Goal: Check status: Check status

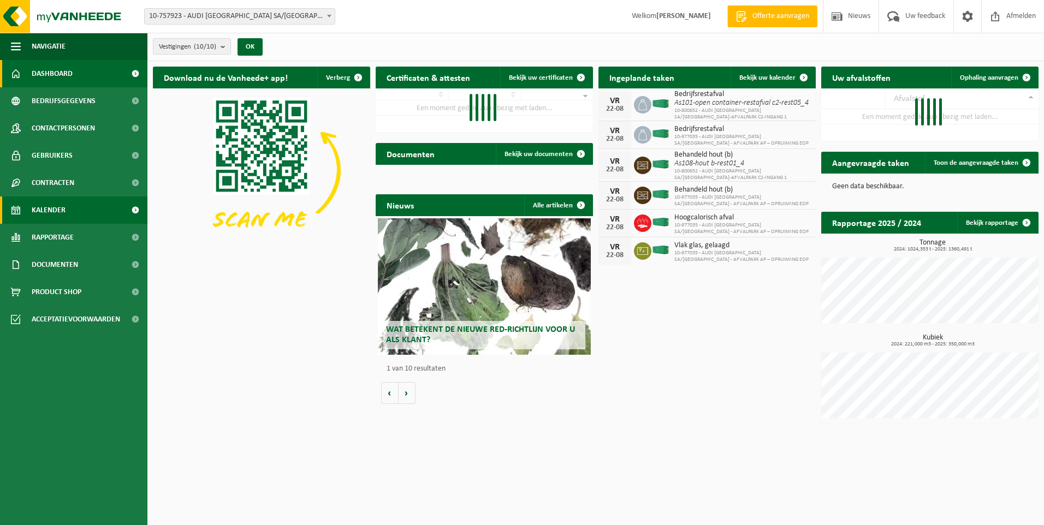
drag, startPoint x: 0, startPoint y: 0, endPoint x: 71, endPoint y: 213, distance: 224.5
click at [71, 213] on link "Kalender" at bounding box center [73, 210] width 147 height 27
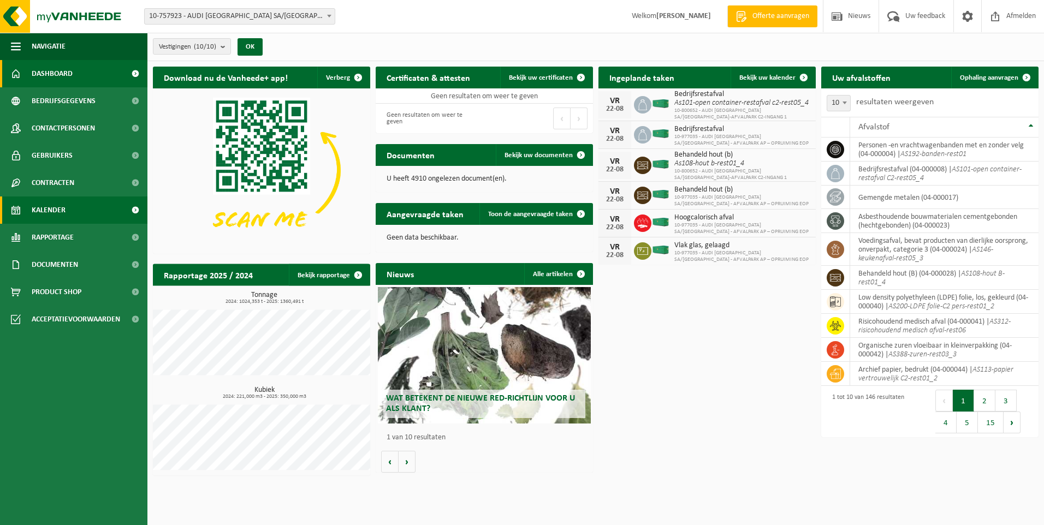
click at [71, 213] on link "Kalender" at bounding box center [73, 210] width 147 height 27
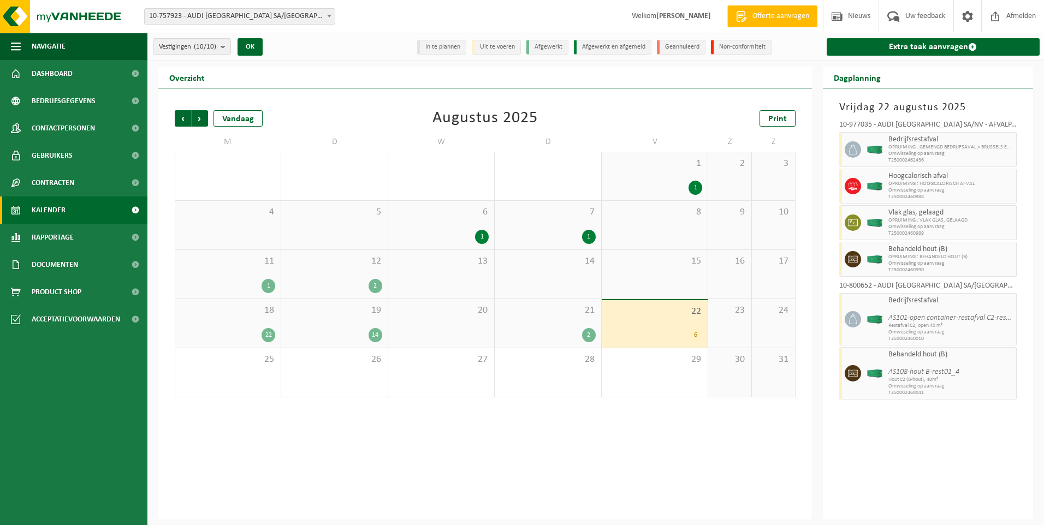
click at [565, 324] on div "21 2" at bounding box center [548, 323] width 106 height 49
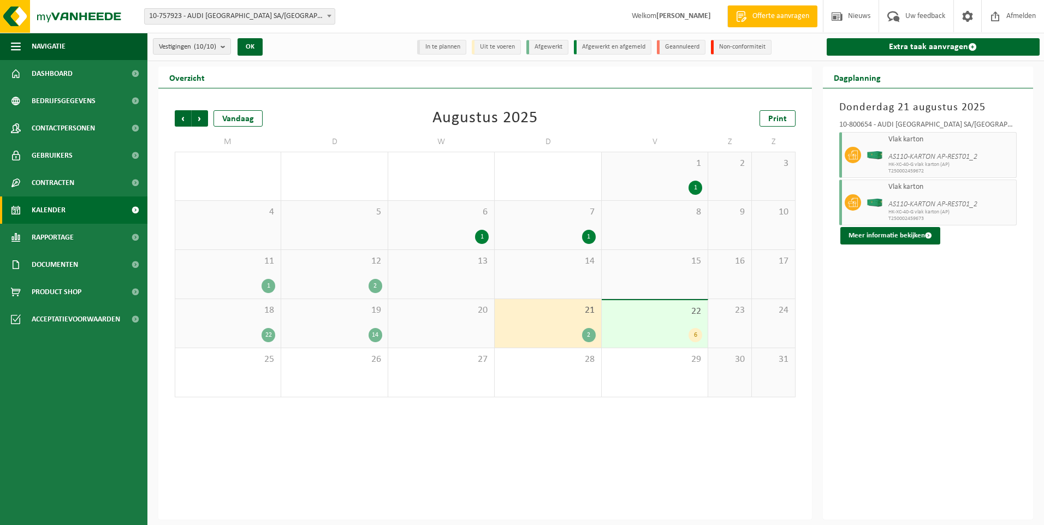
click at [624, 330] on div "6" at bounding box center [654, 335] width 95 height 14
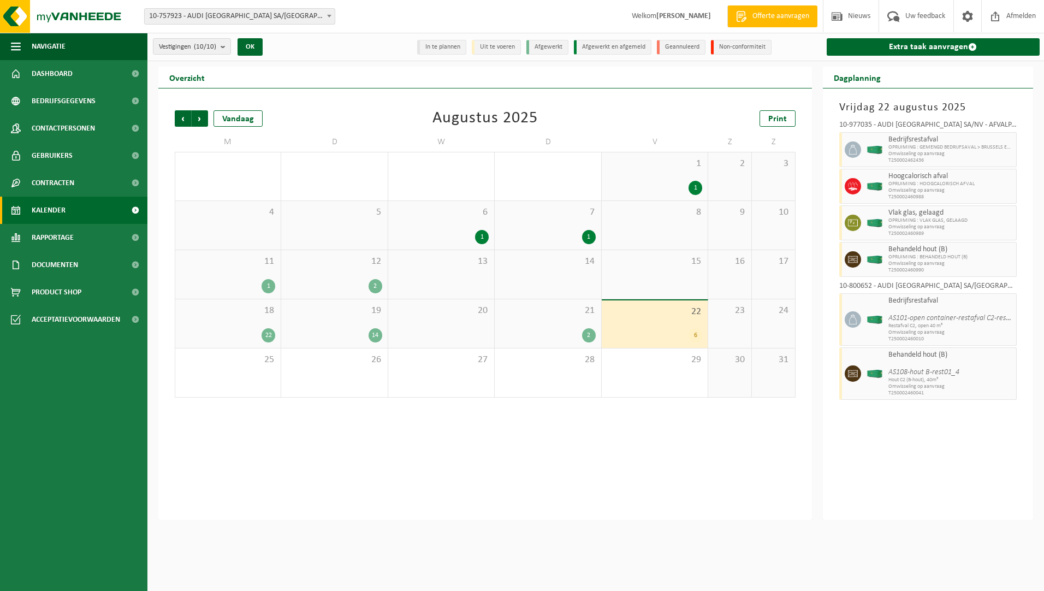
click at [576, 315] on span "21" at bounding box center [547, 311] width 95 height 12
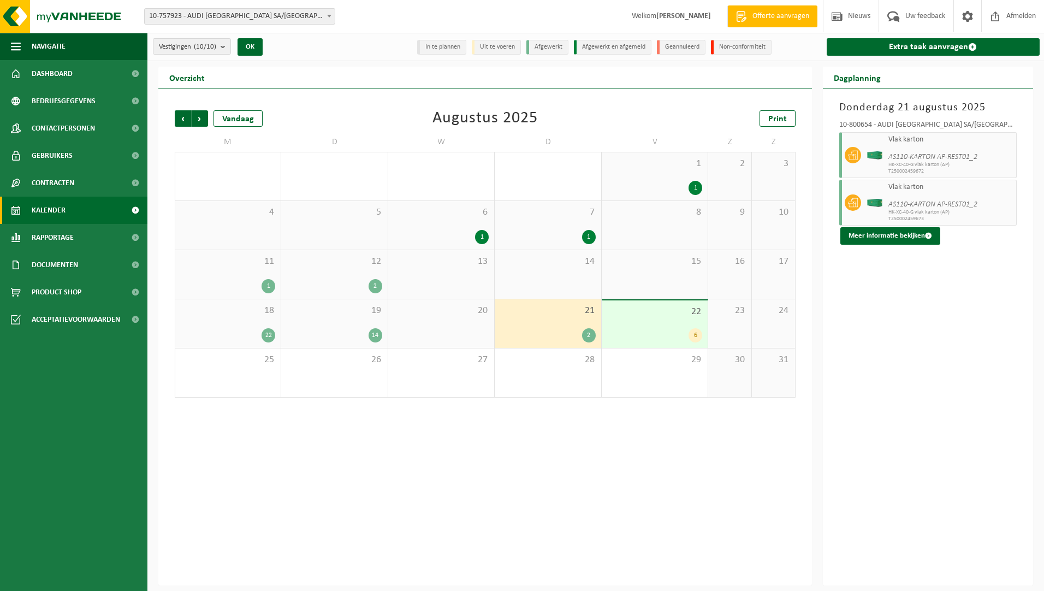
click at [665, 312] on span "22" at bounding box center [654, 312] width 95 height 12
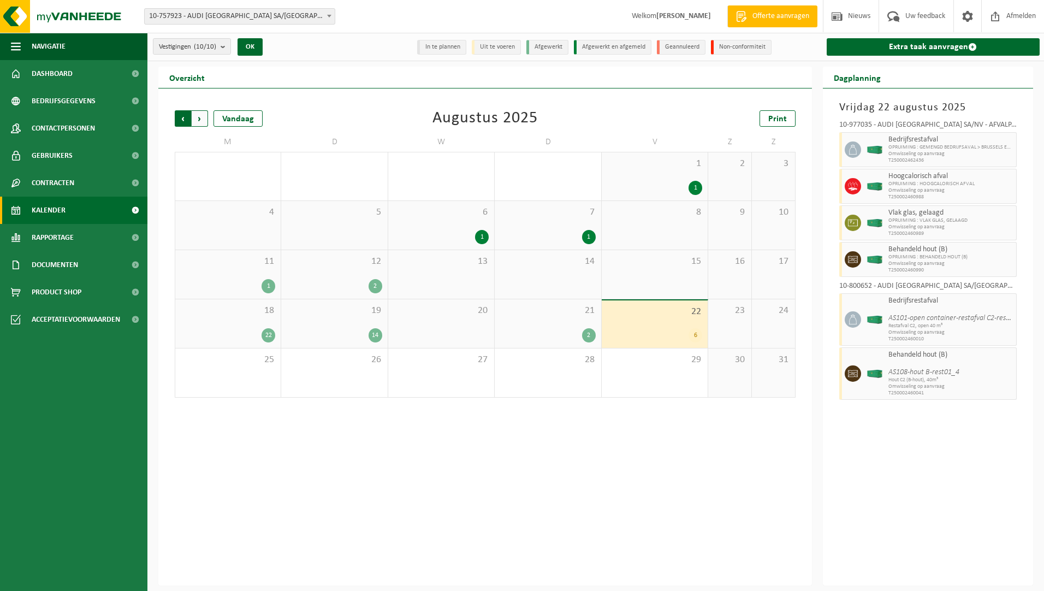
click at [201, 126] on span "Volgende" at bounding box center [200, 118] width 16 height 16
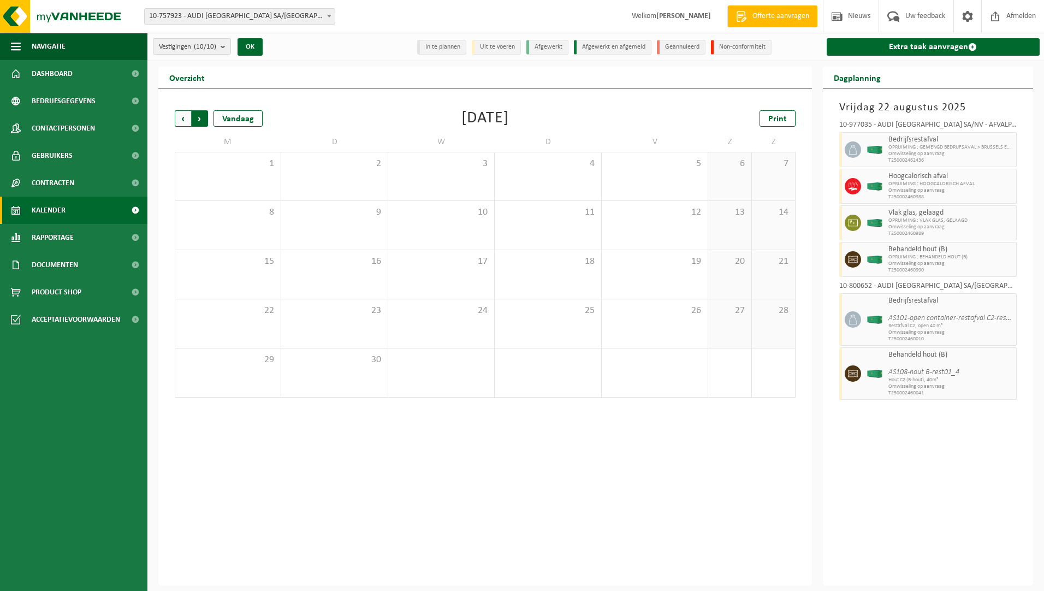
click at [179, 123] on span "Vorige" at bounding box center [183, 118] width 16 height 16
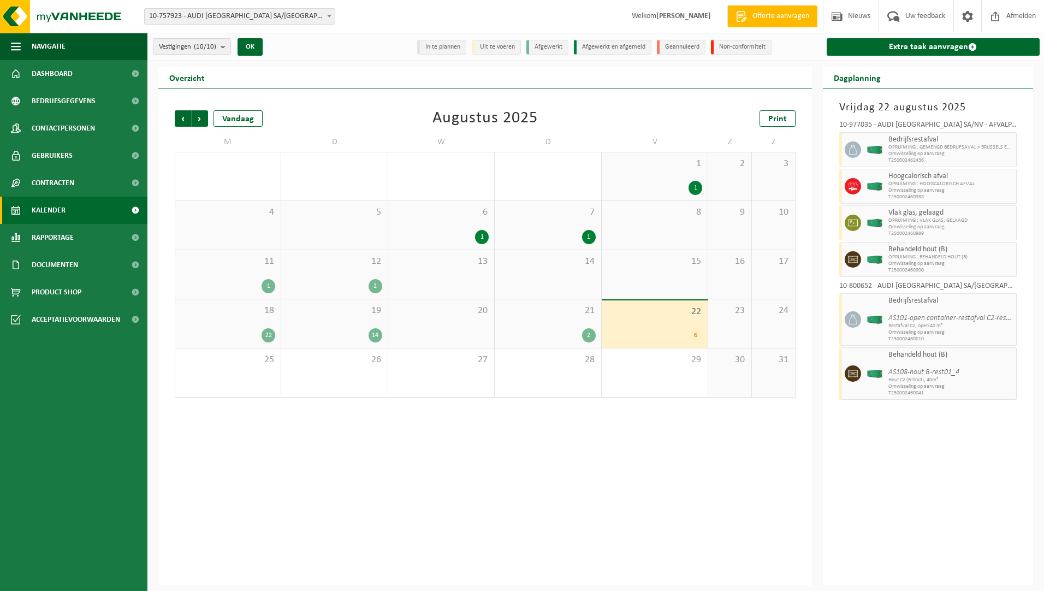
click at [537, 312] on span "21" at bounding box center [547, 311] width 95 height 12
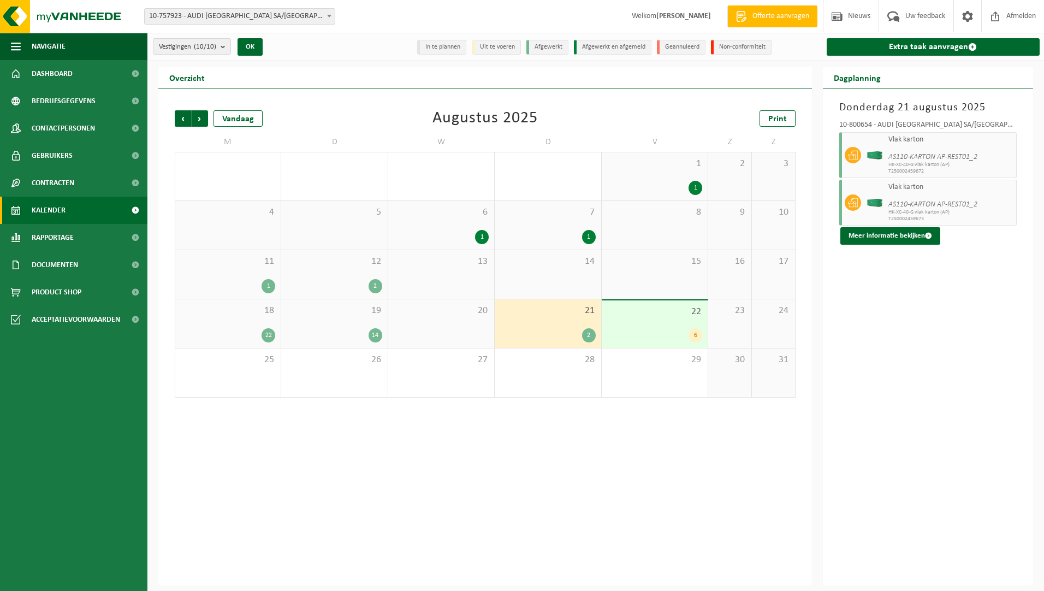
click at [375, 125] on div "Vorige Volgende Vandaag Augustus 2025 Print" at bounding box center [485, 118] width 621 height 16
click at [656, 327] on div "22 6" at bounding box center [655, 324] width 106 height 48
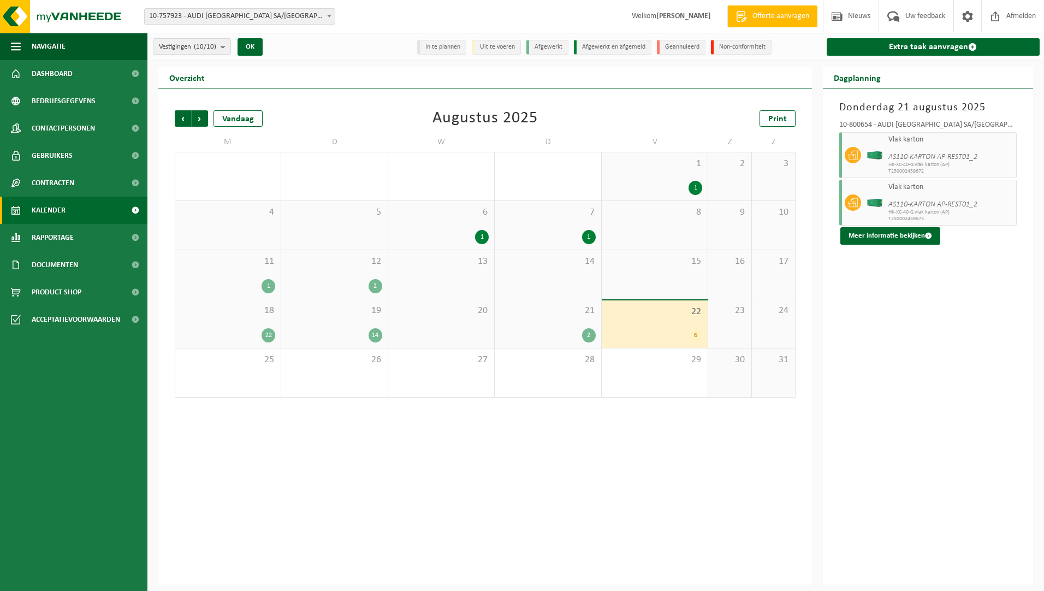
click at [569, 320] on div "21 2" at bounding box center [548, 323] width 106 height 49
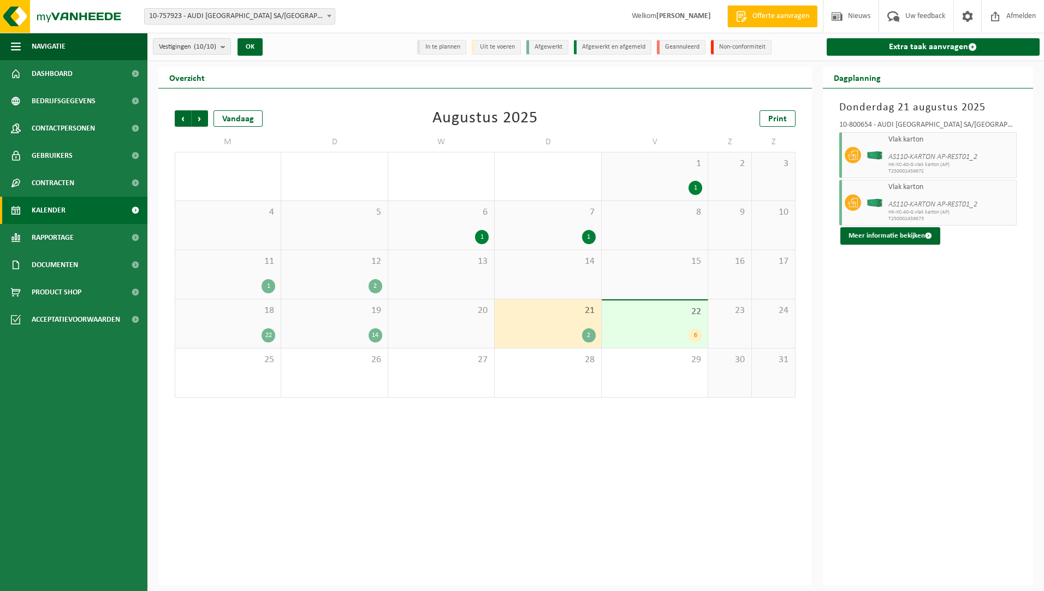
click at [397, 89] on div "Vorige Volgende Vandaag Augustus 2025 Print M D W D V Z Z 28 1 6 29 4 30 31 4 1…" at bounding box center [485, 336] width 654 height 497
click at [985, 361] on div "Donderdag 21 augustus 2025 10-800654 - AUDI BRUSSELS SA/NV-AFVALPARK AP-INGANG …" at bounding box center [928, 336] width 211 height 497
